Goal: Register for event/course

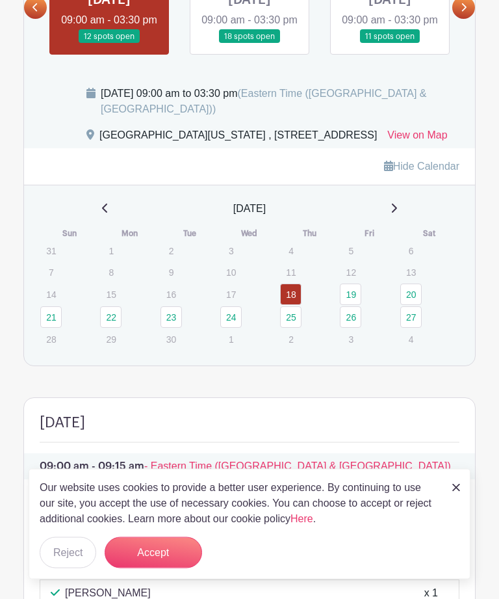
scroll to position [594, 0]
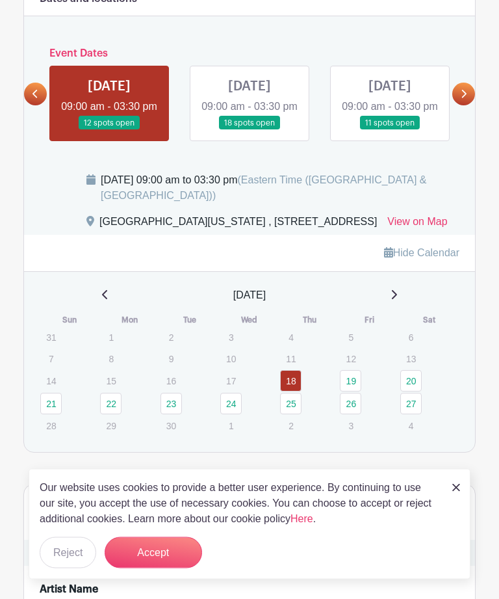
click at [461, 99] on icon at bounding box center [464, 95] width 6 height 10
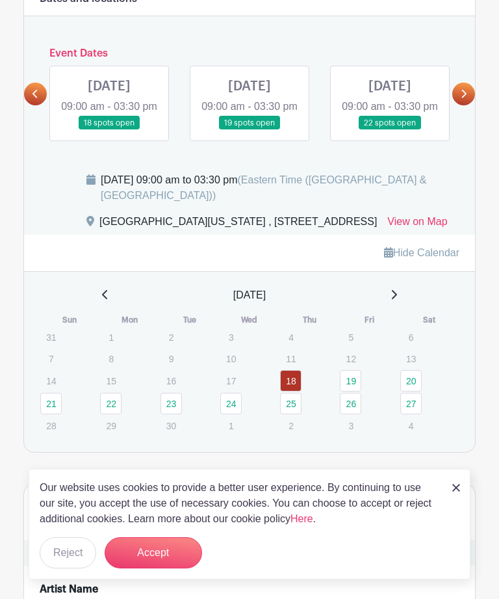
click at [459, 105] on link at bounding box center [463, 94] width 23 height 23
click at [35, 99] on icon at bounding box center [36, 94] width 6 height 10
click at [38, 99] on icon at bounding box center [36, 94] width 6 height 10
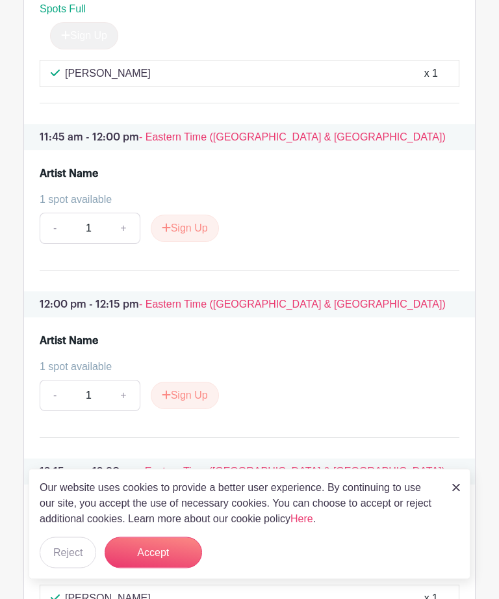
scroll to position [3160, 0]
click at [185, 242] on button "Sign Up" at bounding box center [185, 228] width 68 height 27
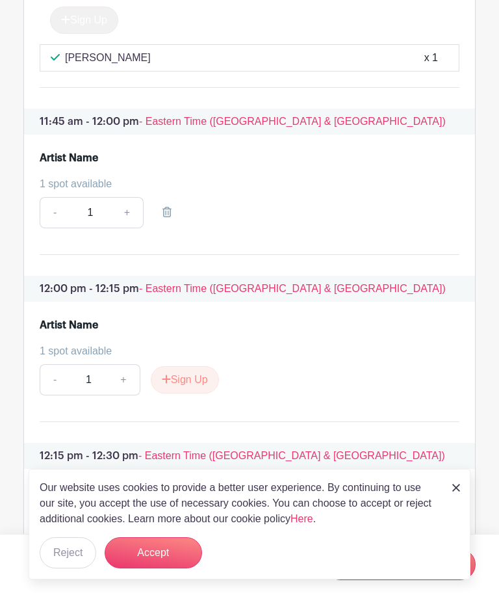
scroll to position [3173, 0]
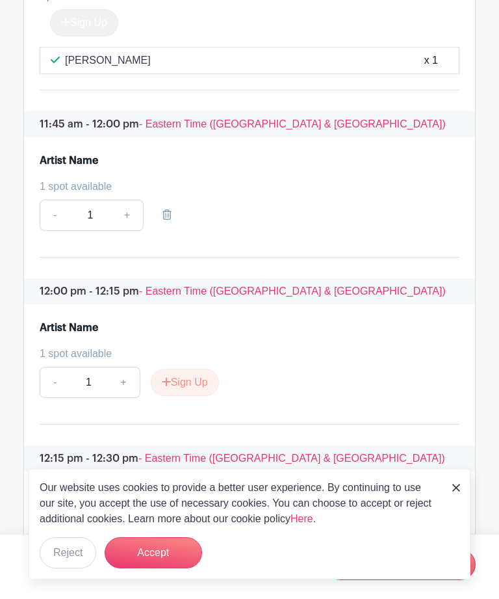
click at [168, 220] on icon at bounding box center [167, 214] width 9 height 10
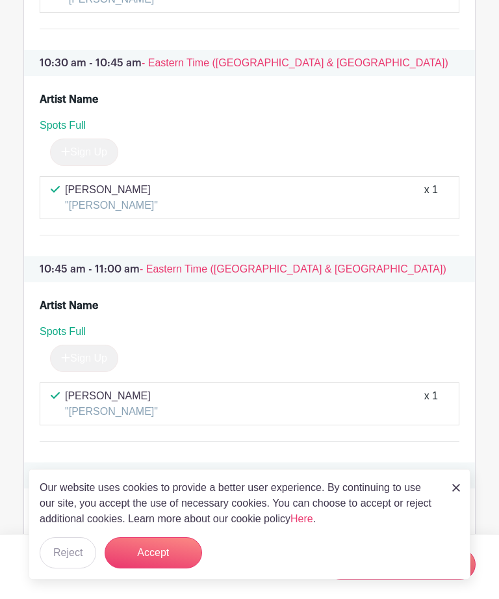
scroll to position [2272, 0]
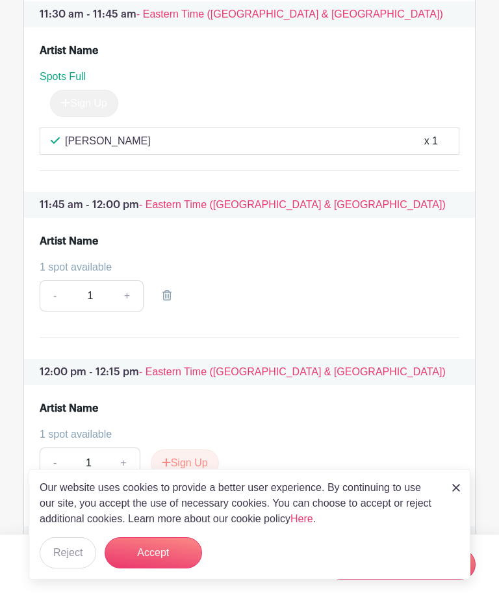
scroll to position [3092, 0]
click at [127, 311] on link "+" at bounding box center [127, 295] width 33 height 31
click at [57, 311] on link "-" at bounding box center [55, 295] width 30 height 31
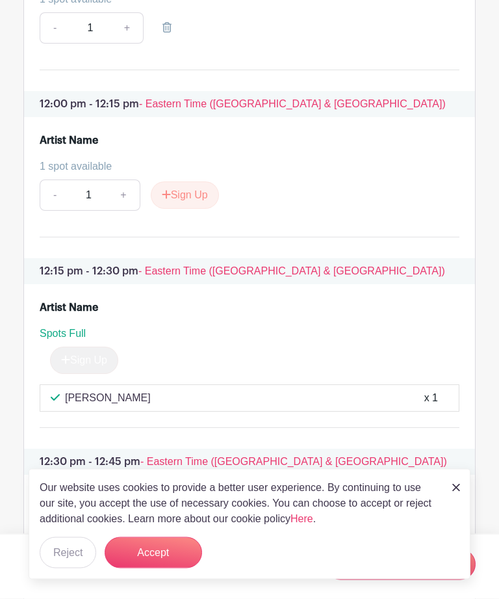
scroll to position [3362, 0]
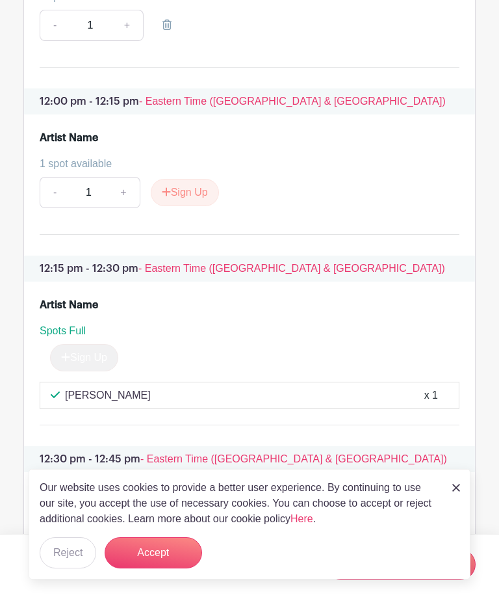
click at [183, 206] on button "Sign Up" at bounding box center [185, 192] width 68 height 27
click at [170, 197] on icon at bounding box center [167, 192] width 9 height 10
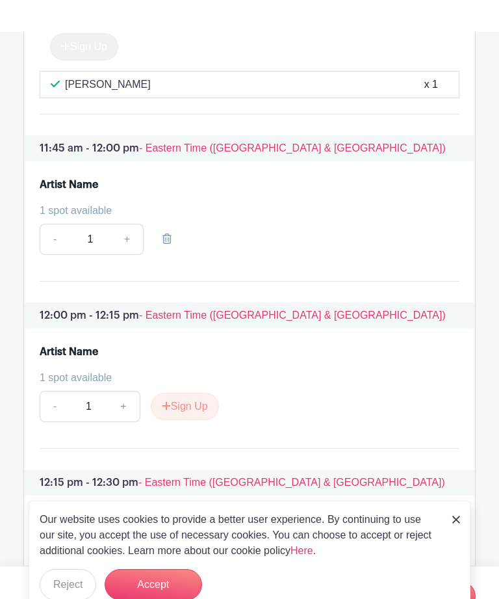
scroll to position [3148, 0]
